Goal: Complete application form

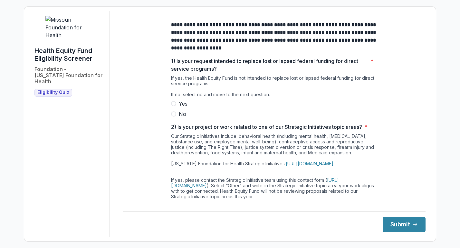
click at [174, 113] on span at bounding box center [173, 113] width 5 height 5
click at [396, 224] on button "Submit" at bounding box center [404, 223] width 43 height 15
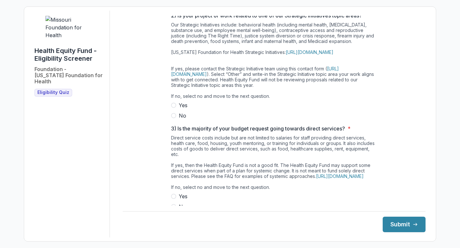
click at [174, 108] on label "Yes" at bounding box center [274, 105] width 206 height 8
click at [402, 223] on button "Submit" at bounding box center [404, 223] width 43 height 15
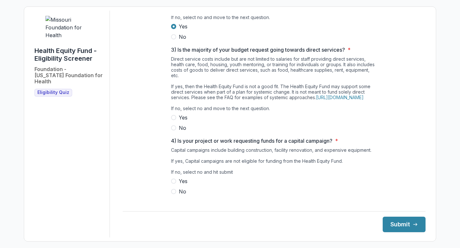
click at [176, 126] on label "No" at bounding box center [274, 128] width 206 height 8
click at [173, 190] on span at bounding box center [173, 191] width 5 height 5
click at [399, 224] on button "Submit" at bounding box center [404, 223] width 43 height 15
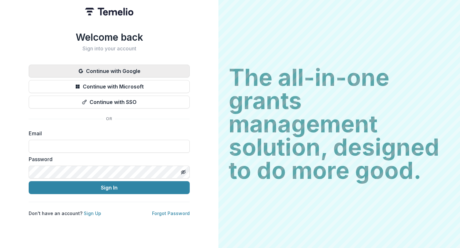
click at [142, 77] on button "Continue with Google" at bounding box center [109, 70] width 161 height 13
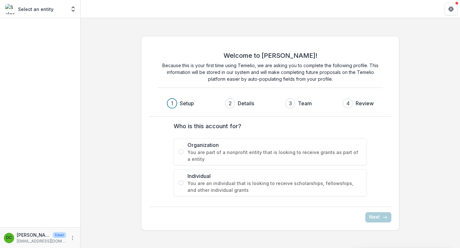
click at [181, 152] on span at bounding box center [181, 151] width 5 height 5
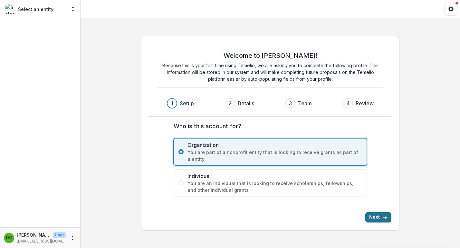
click at [380, 216] on button "Next" at bounding box center [379, 217] width 26 height 10
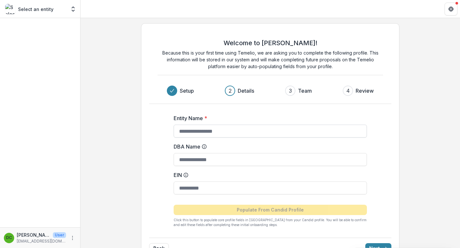
click at [284, 130] on input "Entity Name *" at bounding box center [270, 130] width 193 height 13
type input "**********"
click at [249, 161] on input "DBA Name" at bounding box center [270, 159] width 193 height 13
click at [222, 191] on input "EIN" at bounding box center [270, 187] width 193 height 13
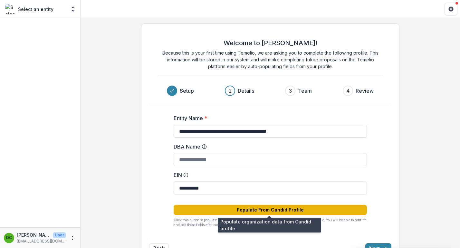
type input "**********"
click at [266, 210] on button "Populate From Candid Profile" at bounding box center [270, 209] width 193 height 10
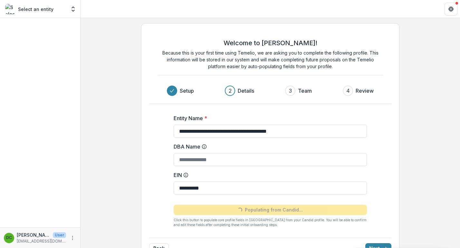
type input "**********"
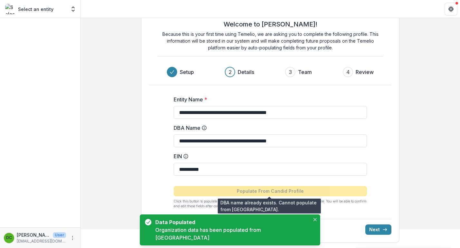
scroll to position [19, 0]
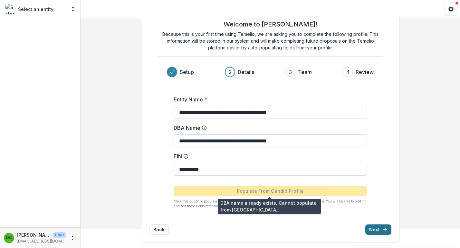
click at [377, 229] on button "Next" at bounding box center [379, 229] width 26 height 10
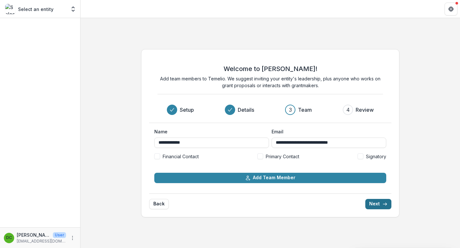
scroll to position [0, 0]
